Goal: Task Accomplishment & Management: Manage account settings

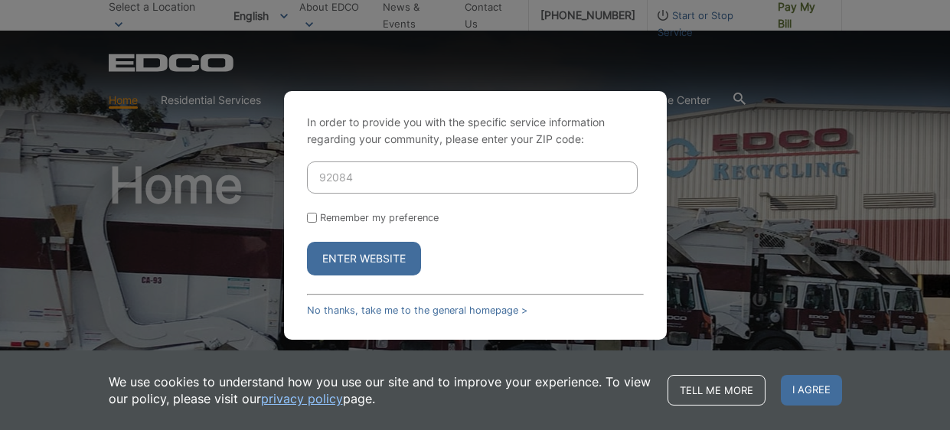
click at [386, 248] on button "Enter Website" at bounding box center [364, 259] width 114 height 34
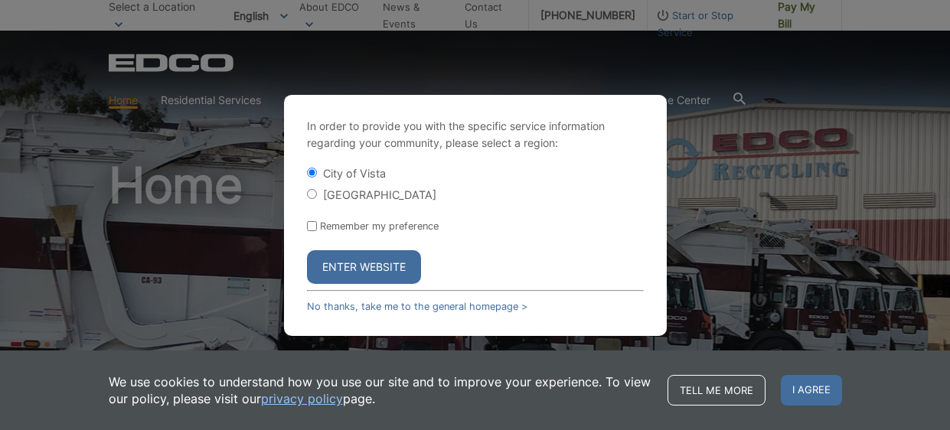
click at [370, 259] on button "Enter Website" at bounding box center [364, 267] width 114 height 34
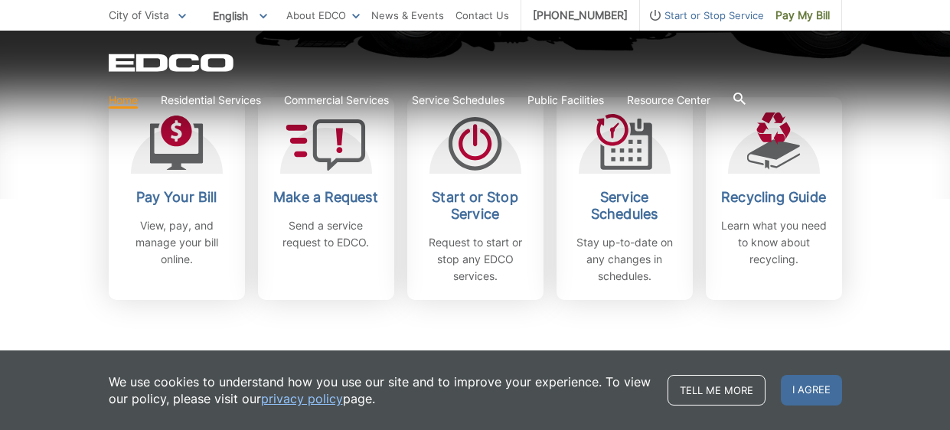
scroll to position [501, 0]
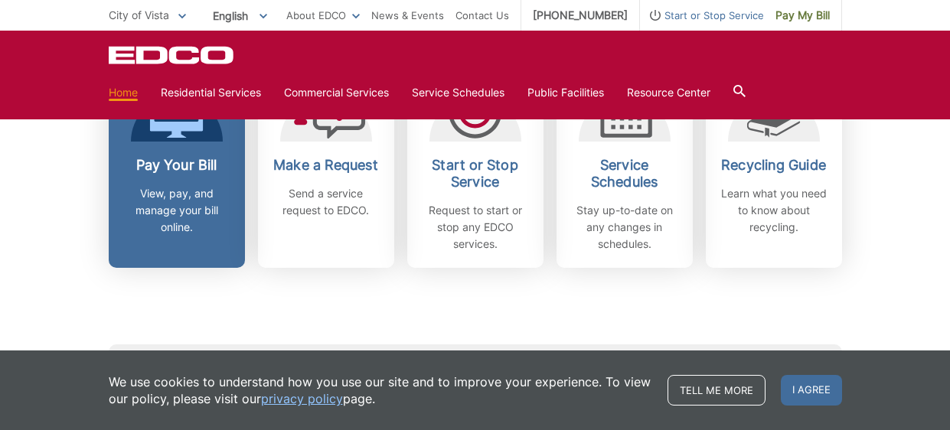
click at [215, 187] on p "View, pay, and manage your bill online." at bounding box center [176, 210] width 113 height 50
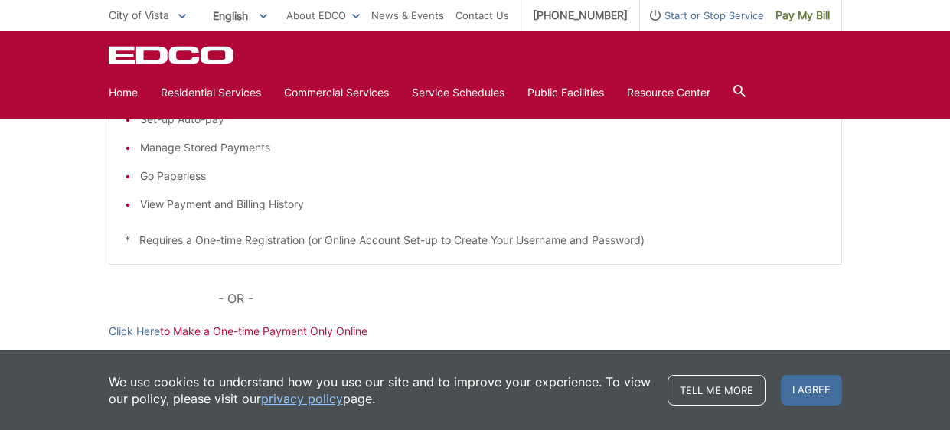
scroll to position [239, 0]
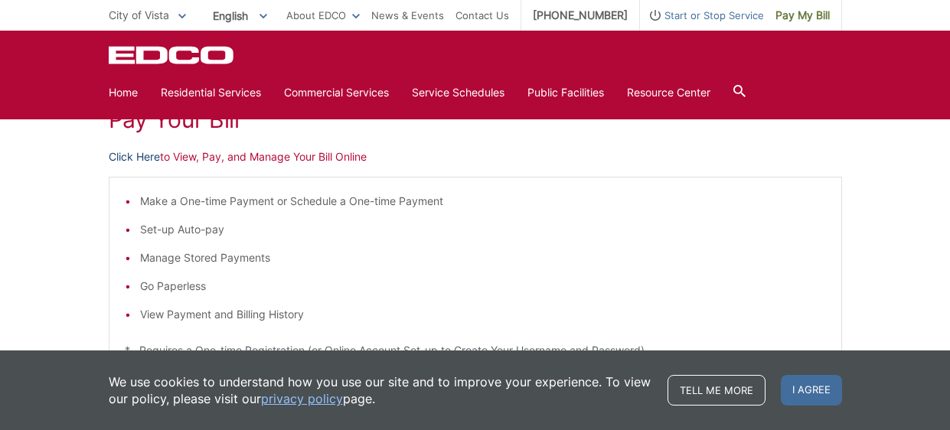
click at [132, 161] on link "Click Here" at bounding box center [134, 156] width 51 height 17
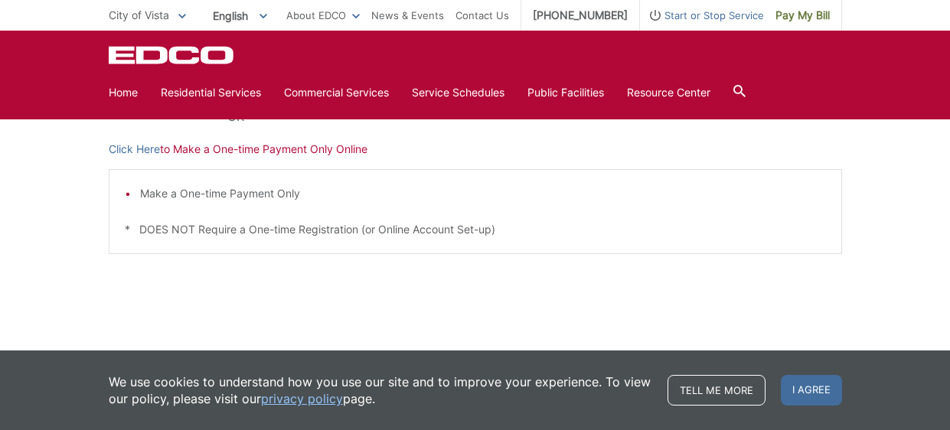
scroll to position [0, 0]
